Goal: Book appointment/travel/reservation

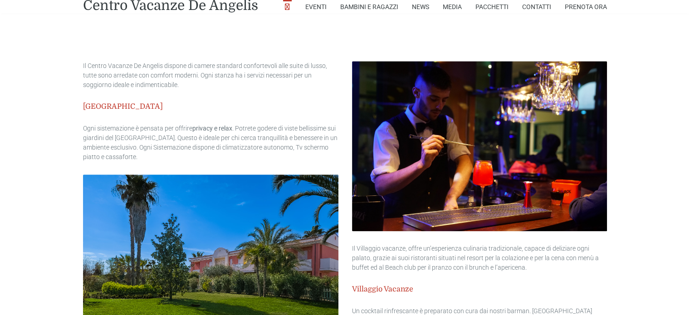
type input "[DATE]"
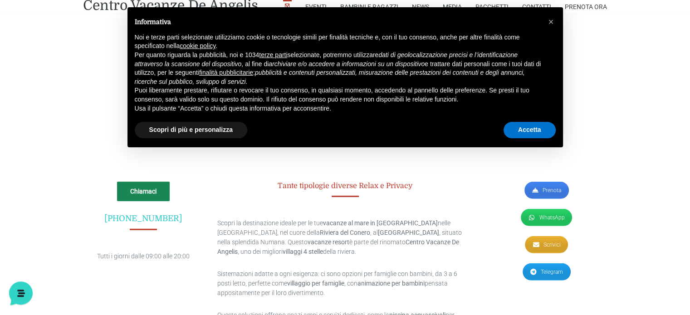
scroll to position [2336, 0]
click at [550, 21] on span "×" at bounding box center [550, 22] width 5 height 10
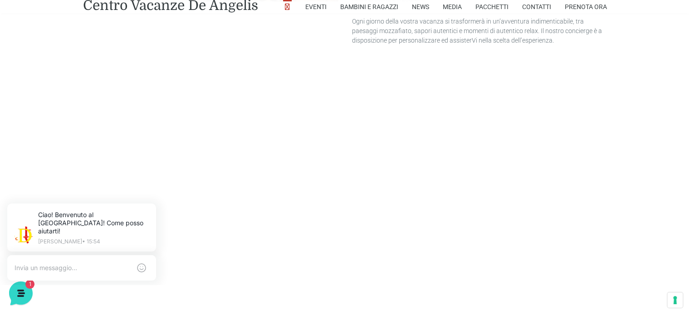
scroll to position [1973, 0]
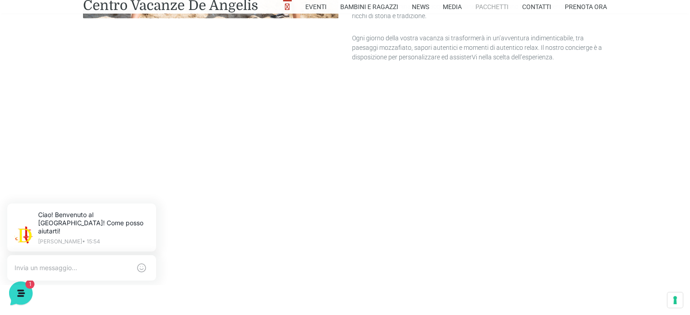
click at [491, 8] on link "Pacchetti" at bounding box center [491, 7] width 33 height 14
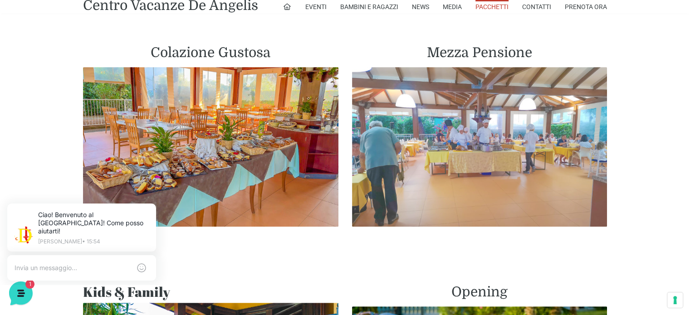
scroll to position [454, 0]
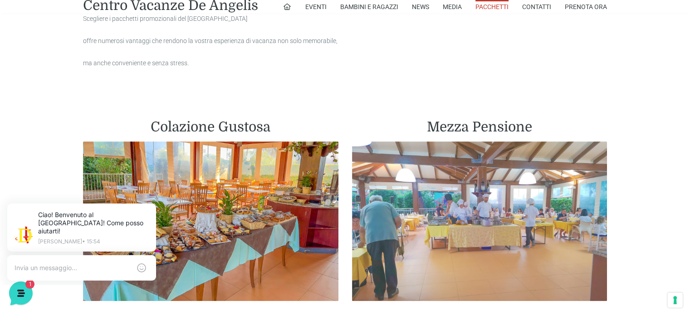
click at [495, 159] on img at bounding box center [479, 222] width 255 height 160
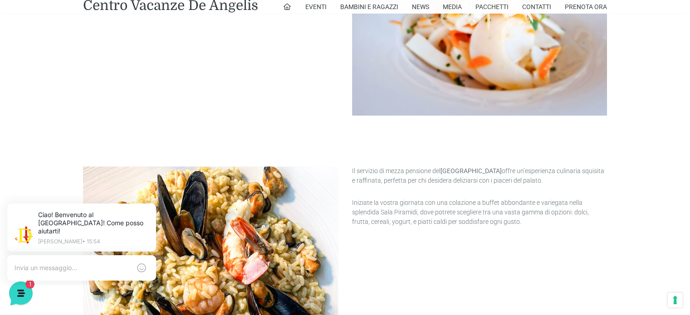
scroll to position [568, 0]
